Goal: Use online tool/utility: Utilize a website feature to perform a specific function

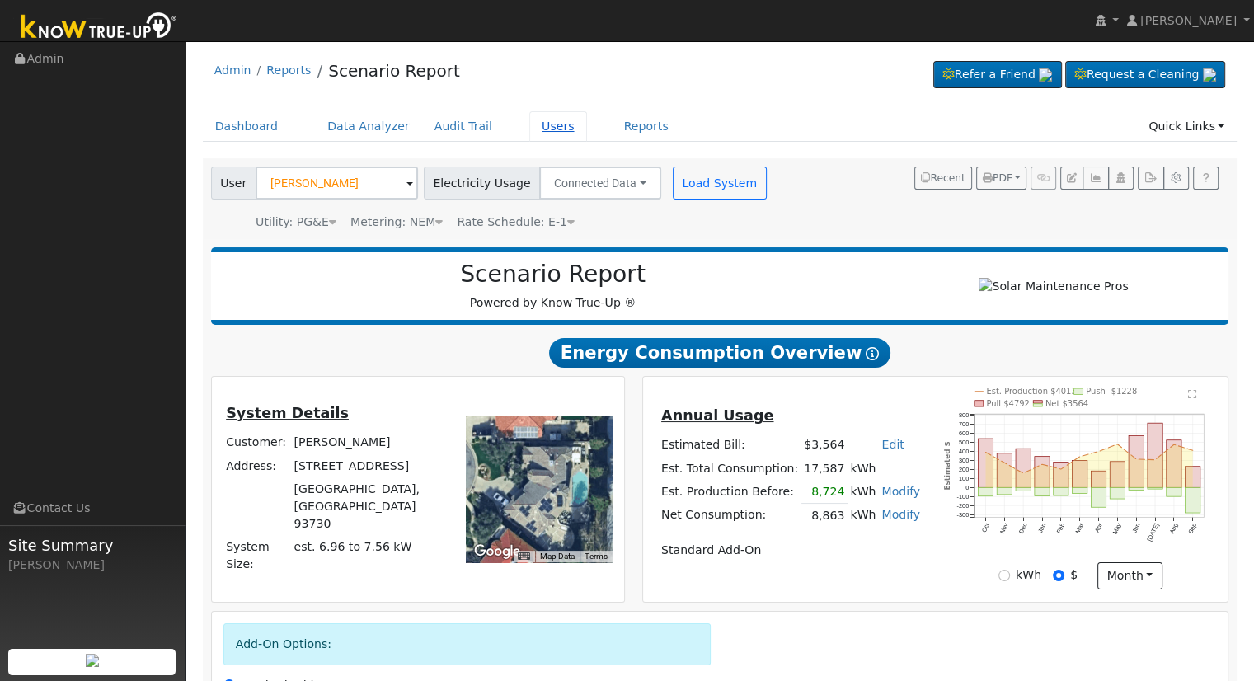
click at [529, 123] on link "Users" at bounding box center [558, 126] width 58 height 31
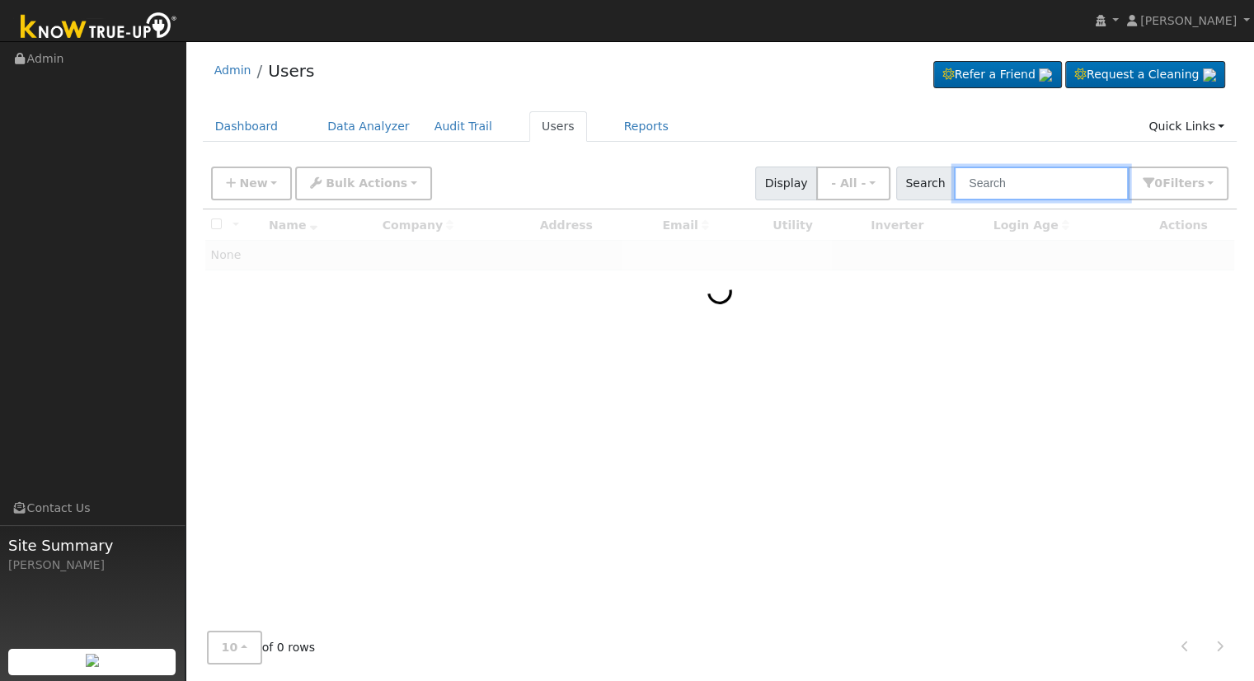
click at [1055, 184] on input "text" at bounding box center [1041, 184] width 175 height 34
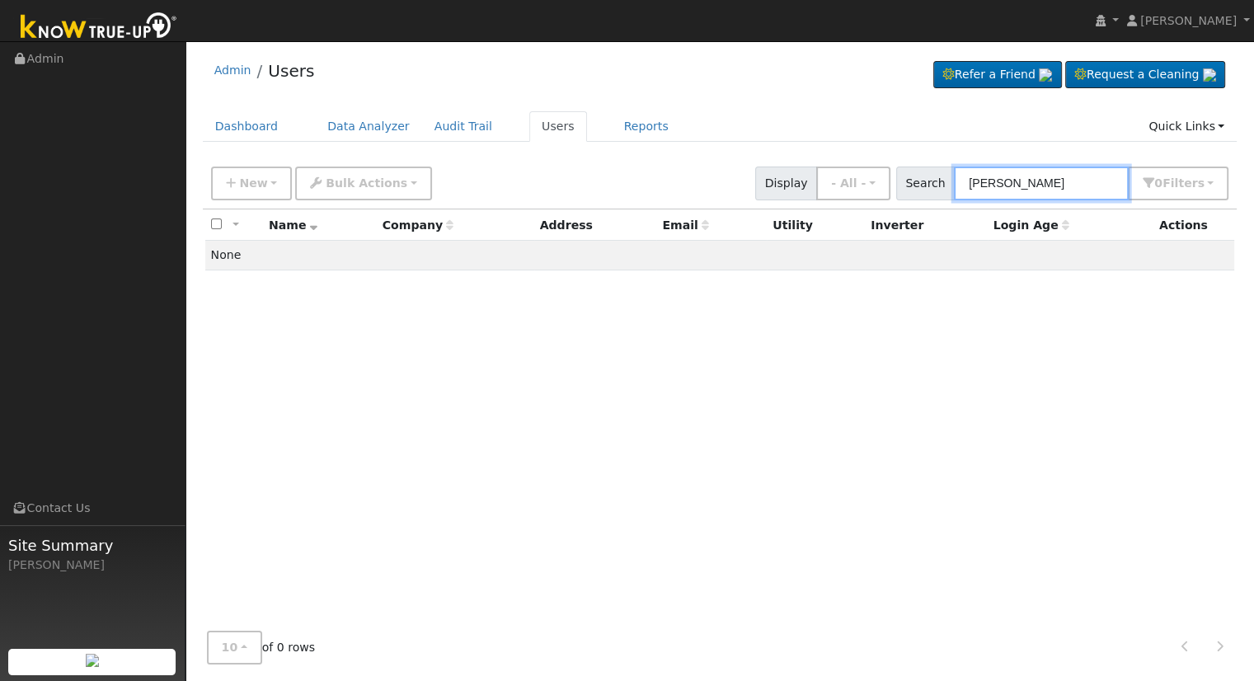
drag, startPoint x: 0, startPoint y: 0, endPoint x: 809, endPoint y: 190, distance: 830.6
click at [809, 190] on div "New Add User Quick Add Quick Connect Quick Convert Lead Bulk Actions Send Email…" at bounding box center [720, 181] width 1024 height 40
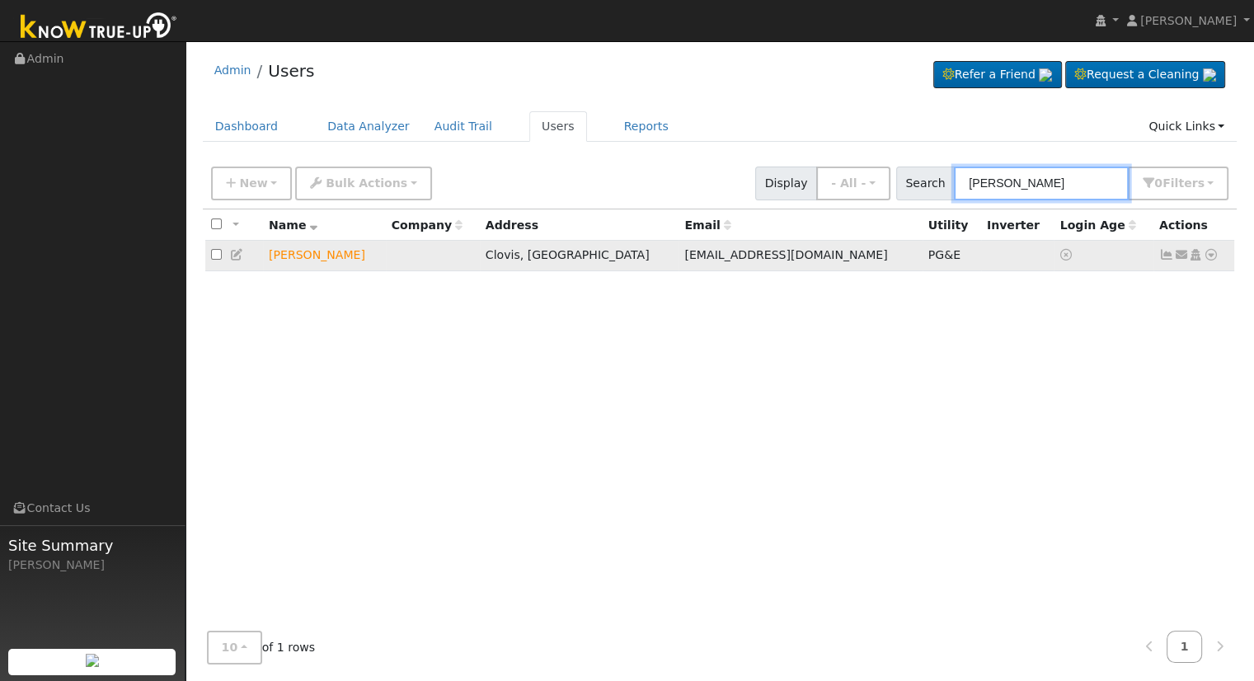
type input "[PERSON_NAME]"
click at [1212, 251] on icon at bounding box center [1211, 255] width 15 height 12
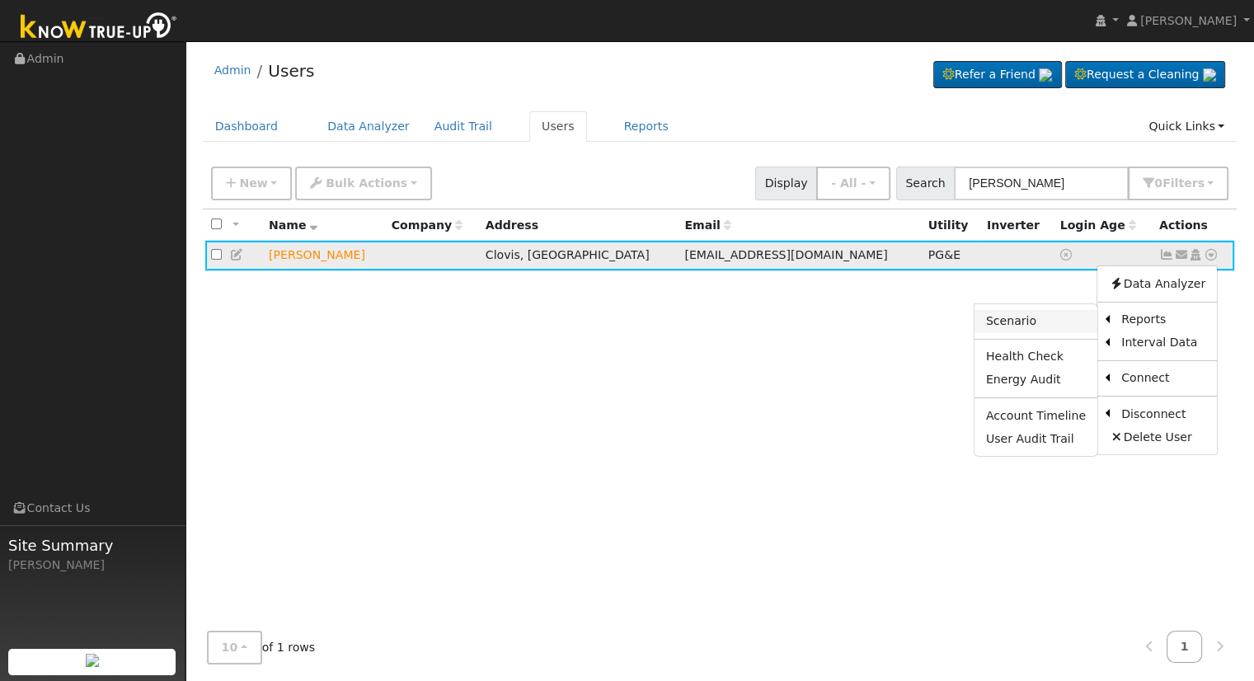
click at [1040, 324] on link "Scenario" at bounding box center [1035, 321] width 123 height 23
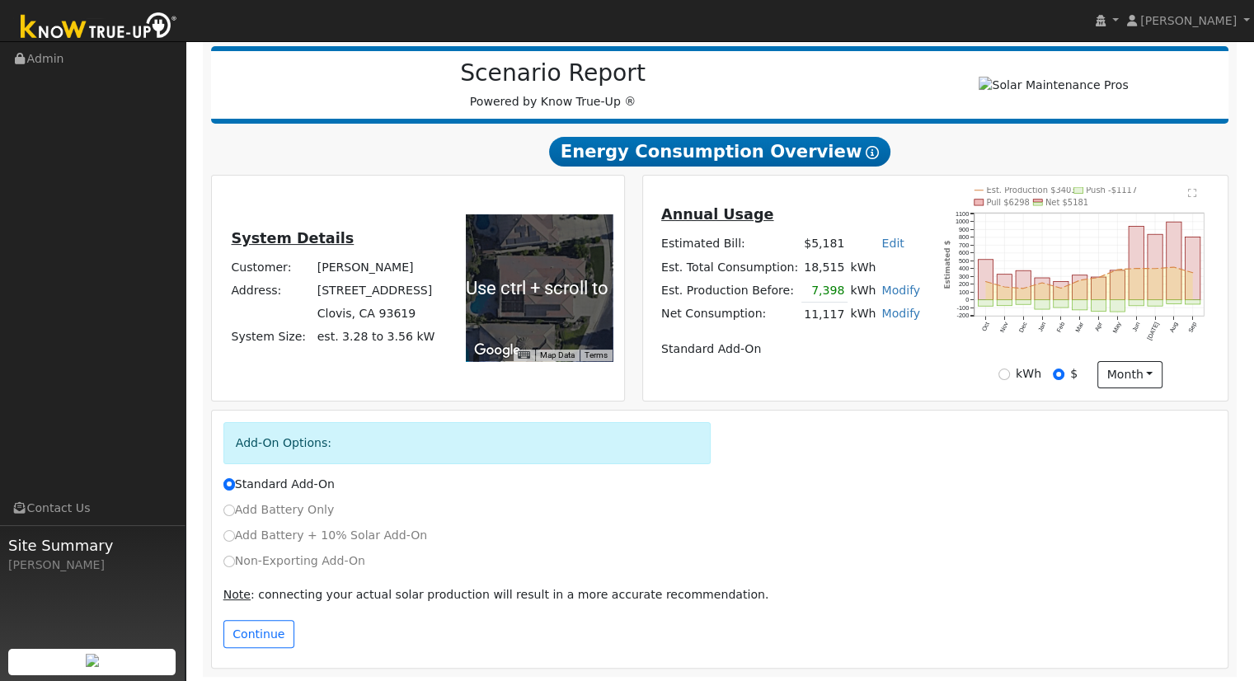
scroll to position [210, 0]
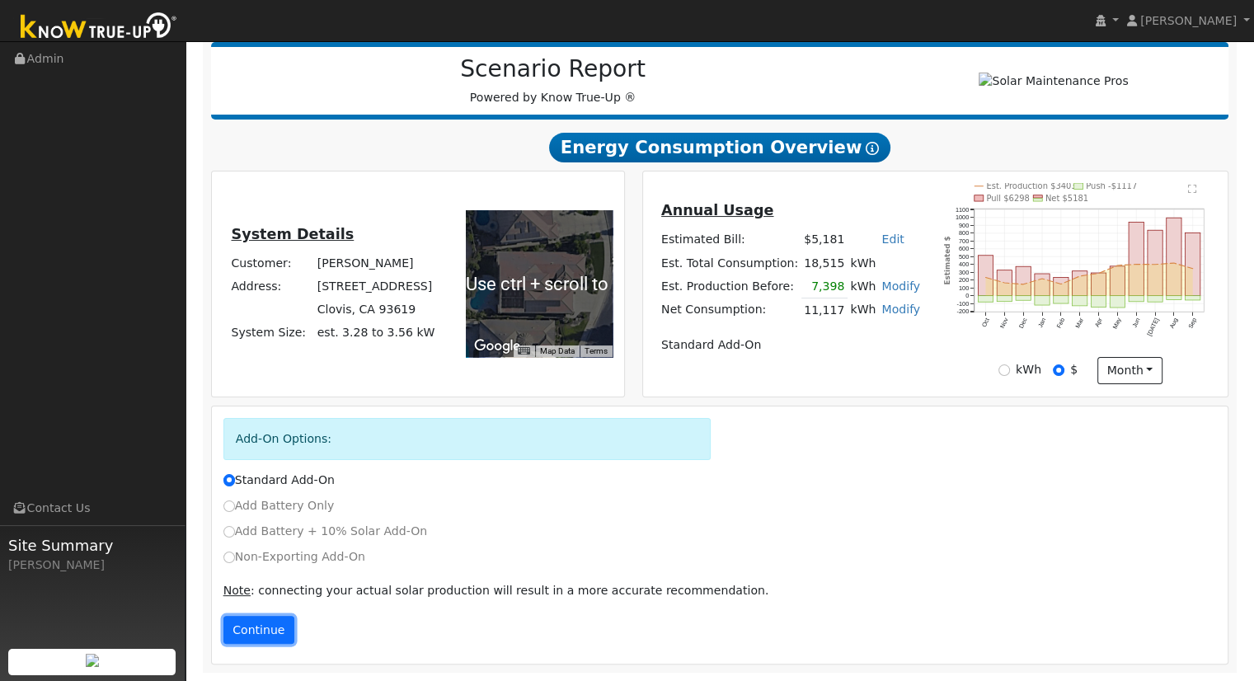
click at [255, 637] on button "Continue" at bounding box center [258, 630] width 71 height 28
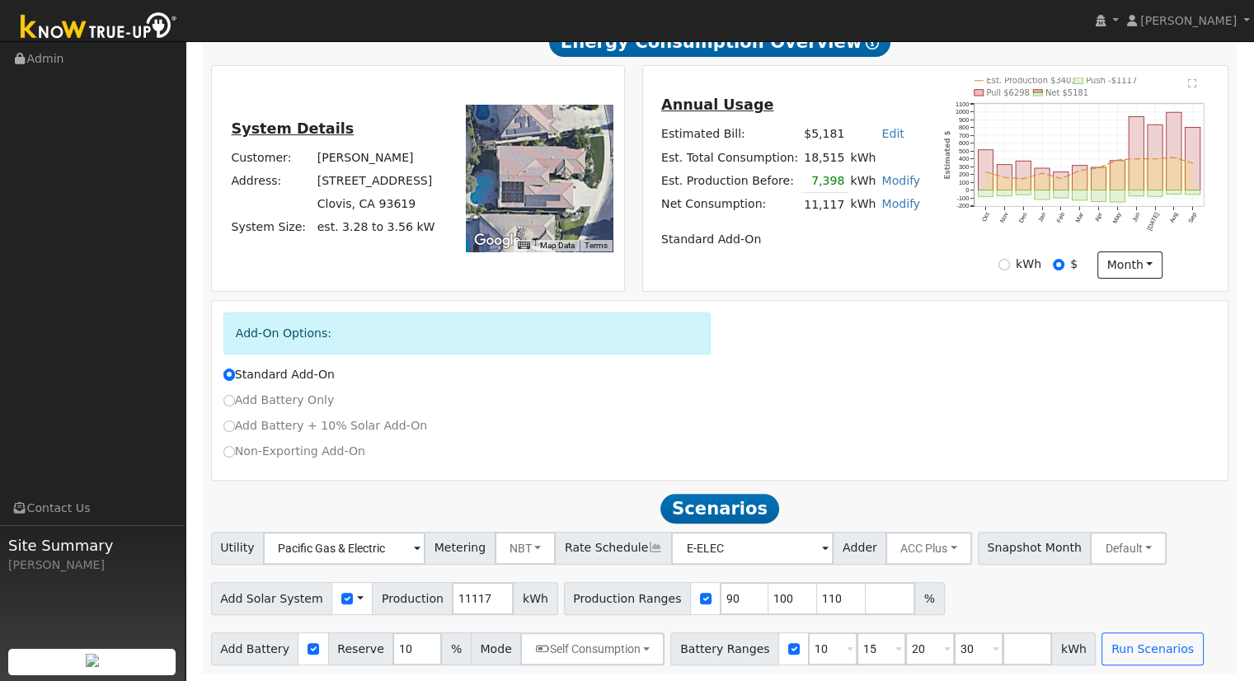
scroll to position [318, 0]
click at [507, 545] on button "NBT" at bounding box center [526, 547] width 62 height 33
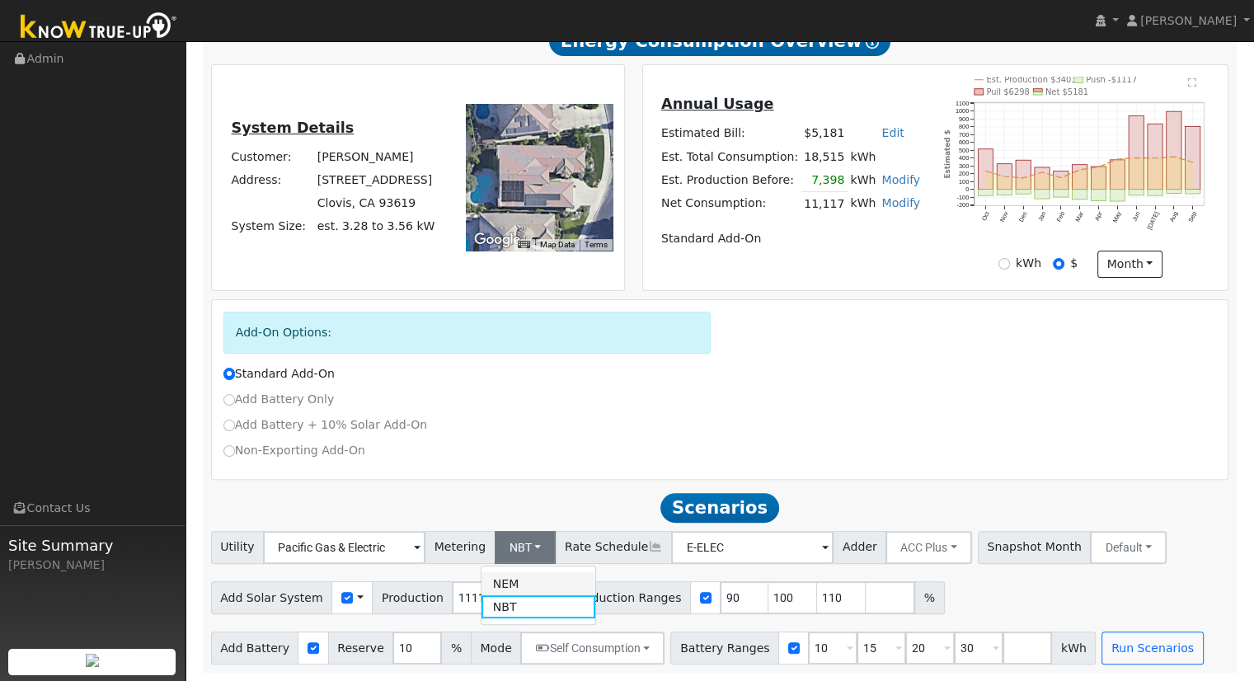
click at [530, 578] on link "NEM" at bounding box center [538, 583] width 115 height 23
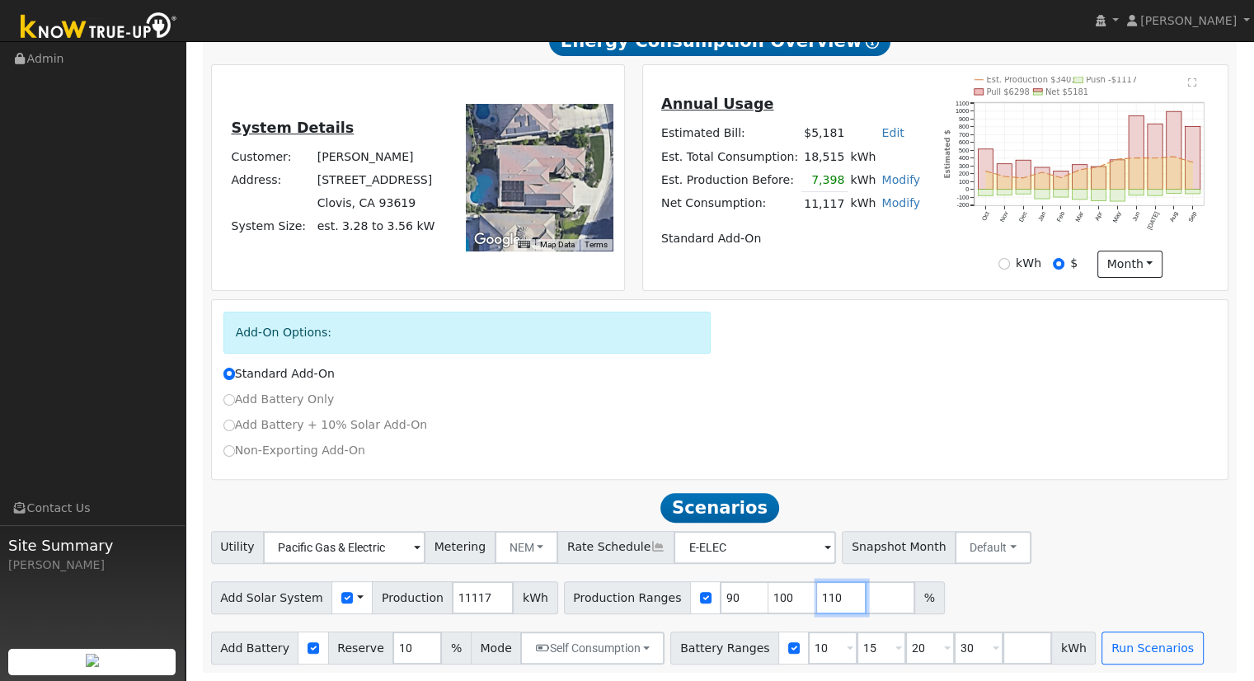
click at [817, 599] on input "110" at bounding box center [841, 597] width 49 height 33
type input "1"
type input "106.683458"
click at [954, 645] on input "30" at bounding box center [978, 647] width 49 height 33
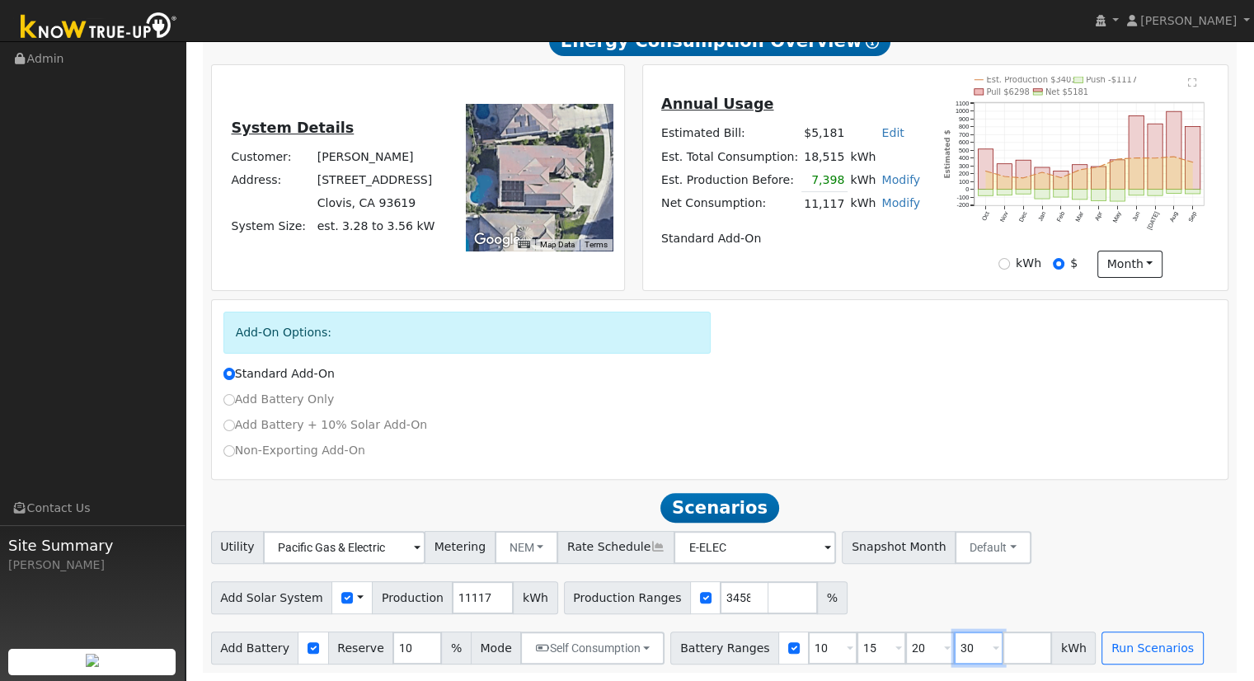
scroll to position [0, 0]
type input "3"
type input "13.5"
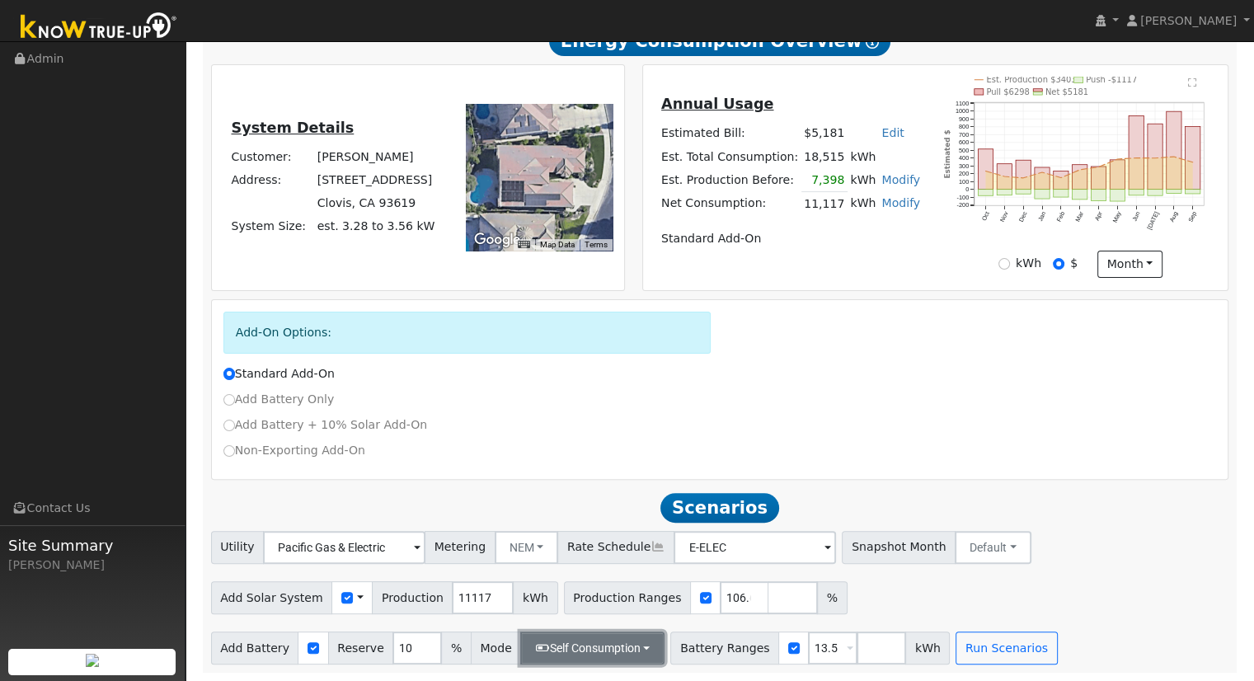
click at [569, 650] on button "Self Consumption" at bounding box center [592, 647] width 144 height 33
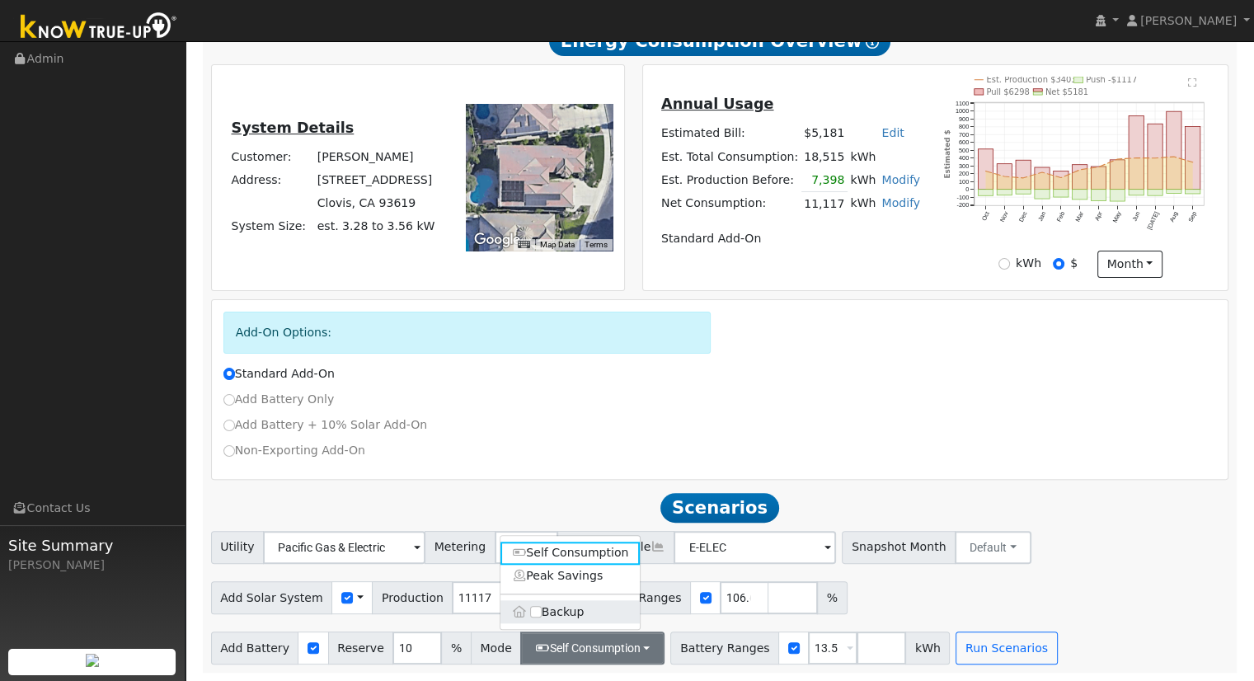
click at [564, 617] on label "Backup" at bounding box center [570, 611] width 140 height 23
click at [542, 617] on input "Backup" at bounding box center [536, 612] width 12 height 12
type input "20"
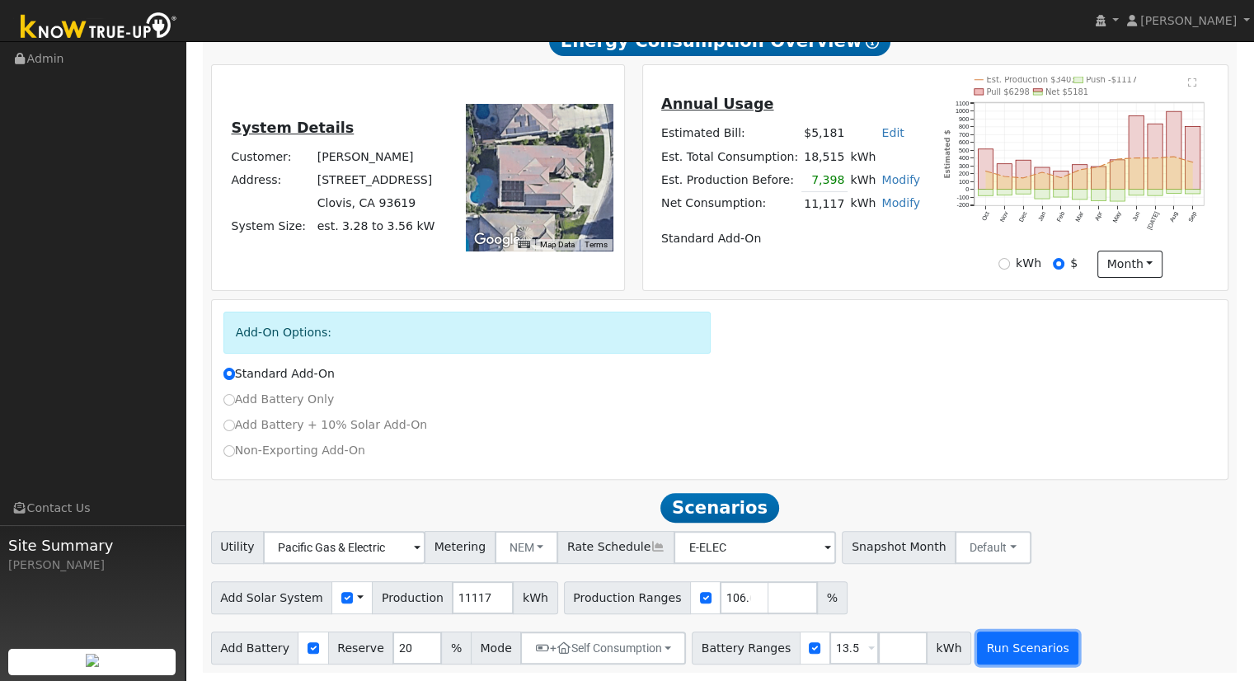
click at [977, 647] on button "Run Scenarios" at bounding box center [1027, 647] width 101 height 33
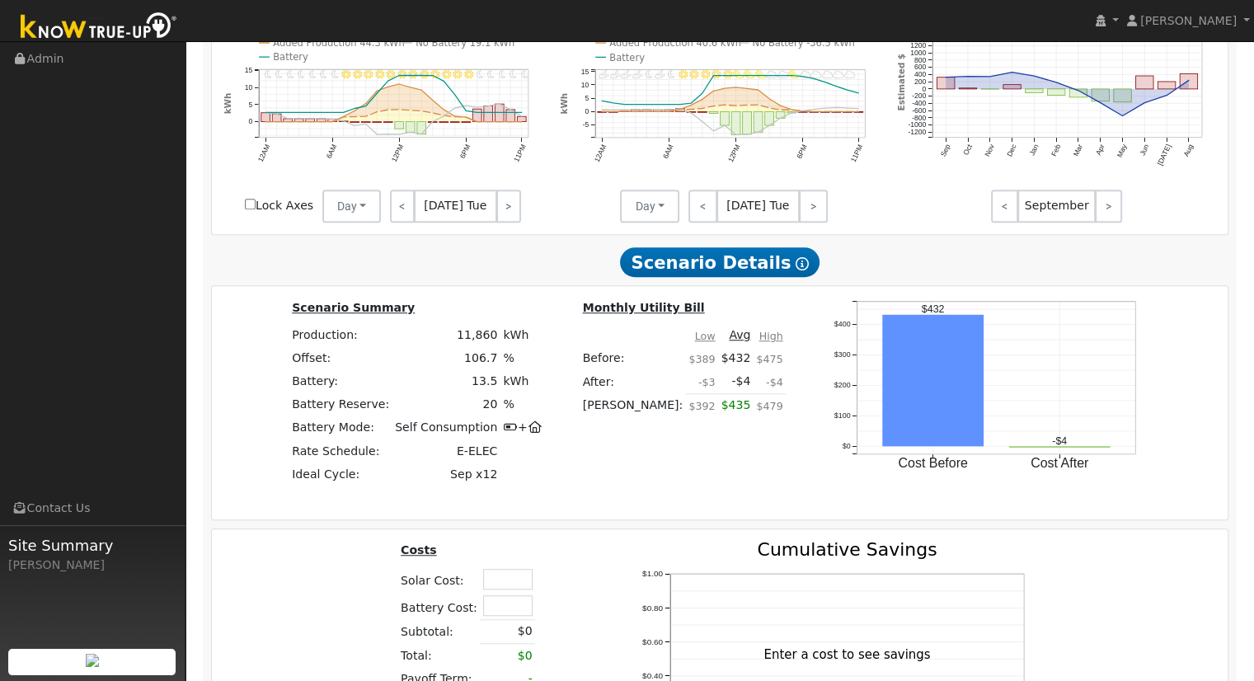
scroll to position [1171, 0]
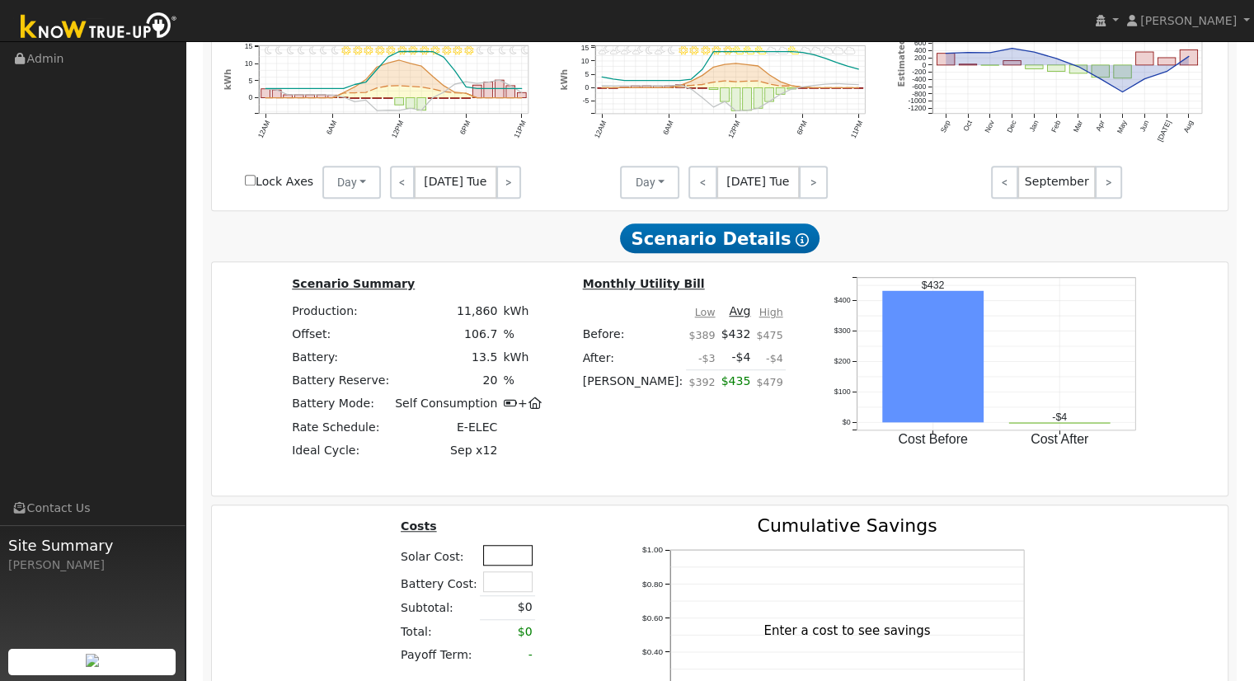
click at [504, 560] on input "text" at bounding box center [507, 555] width 49 height 21
type input "$39,650"
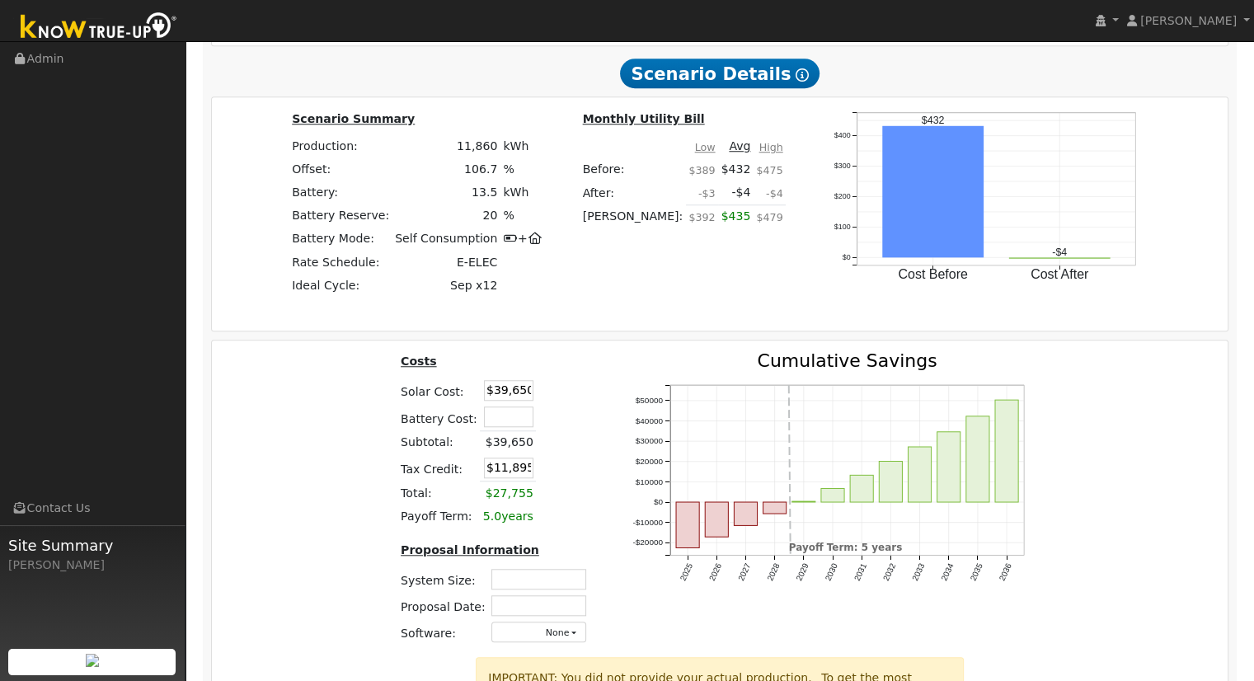
scroll to position [677, 0]
